Goal: Navigation & Orientation: Find specific page/section

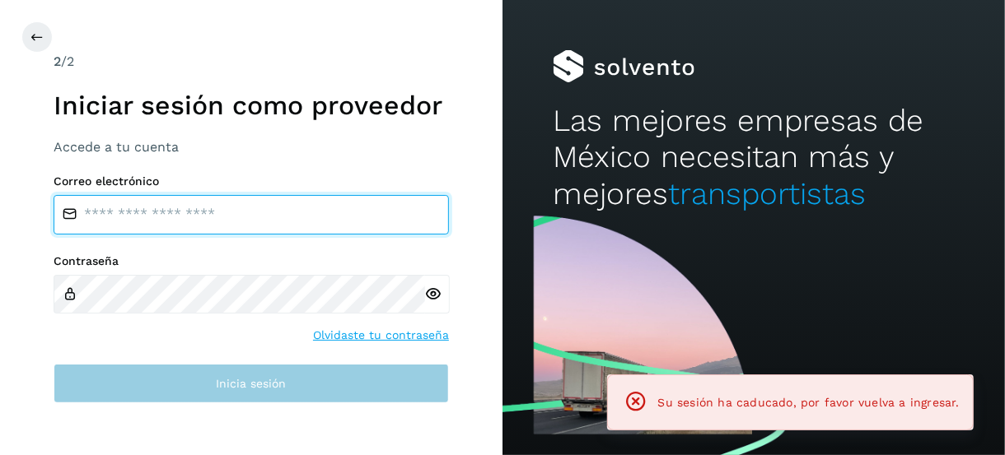
type input "**********"
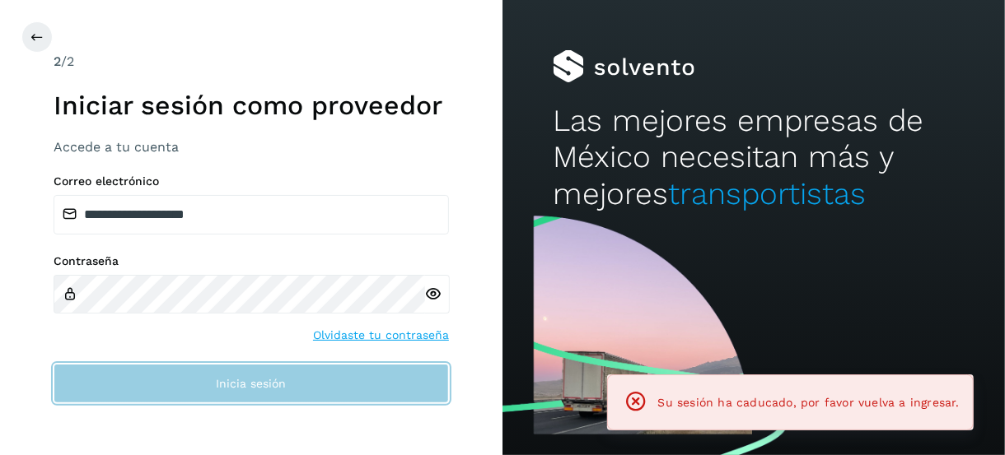
click at [159, 370] on button "Inicia sesión" at bounding box center [251, 384] width 395 height 40
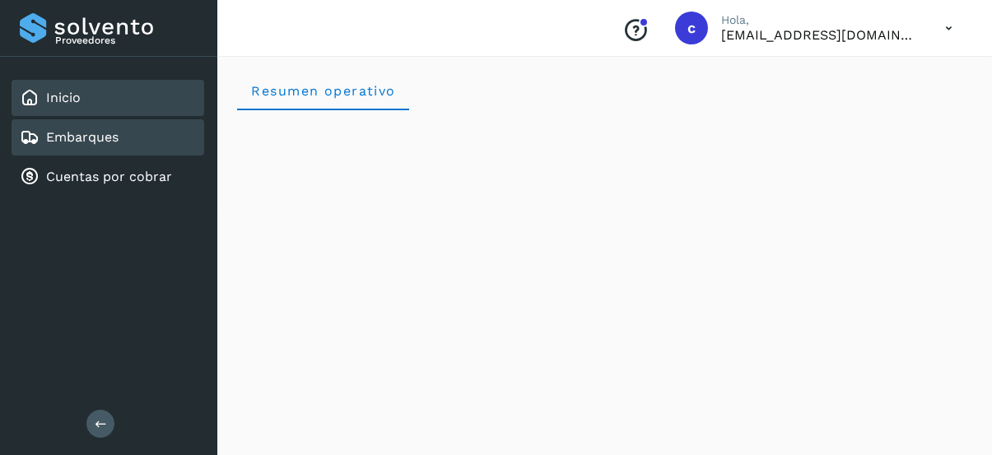
click at [101, 137] on link "Embarques" at bounding box center [82, 137] width 72 height 16
